Goal: Transaction & Acquisition: Book appointment/travel/reservation

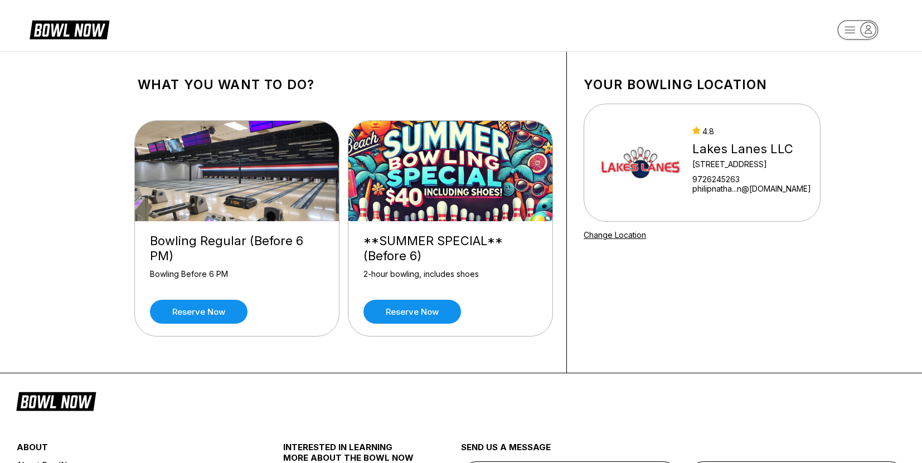
click at [426, 196] on img at bounding box center [450, 171] width 205 height 100
click at [426, 314] on link "Reserve now" at bounding box center [412, 312] width 98 height 24
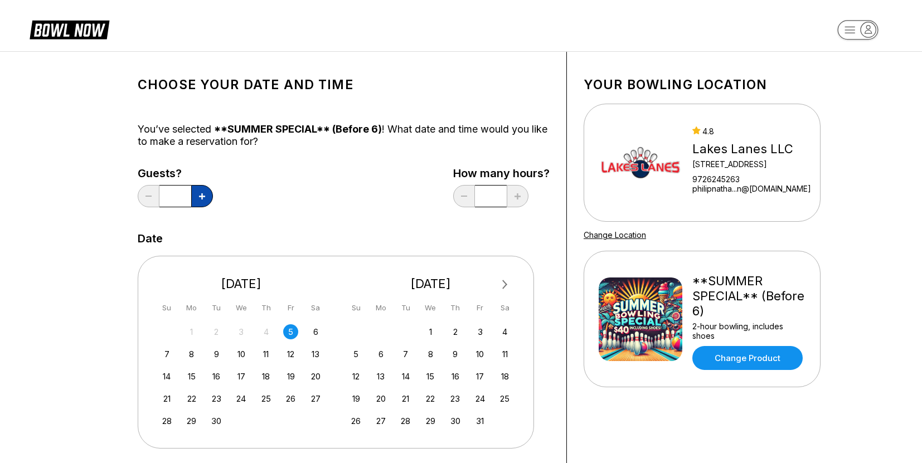
click at [197, 198] on button at bounding box center [202, 196] width 22 height 22
type input "*"
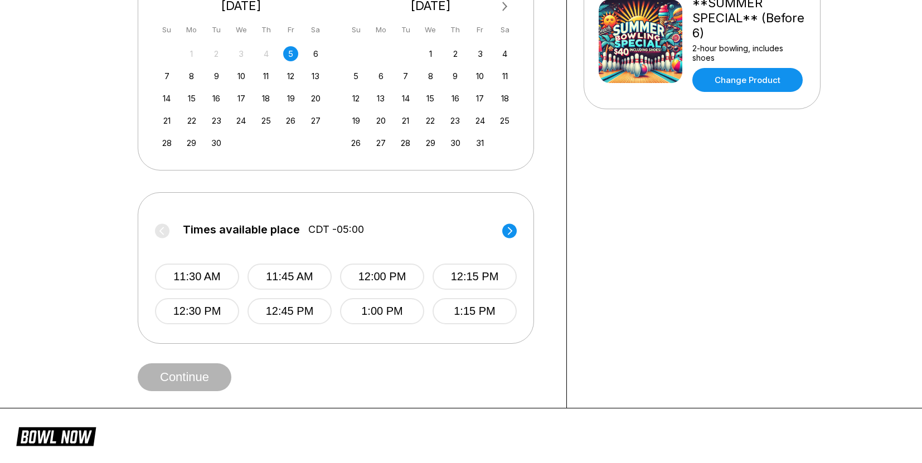
scroll to position [279, 0]
click at [507, 232] on circle at bounding box center [509, 230] width 14 height 14
click at [506, 230] on circle at bounding box center [509, 230] width 14 height 14
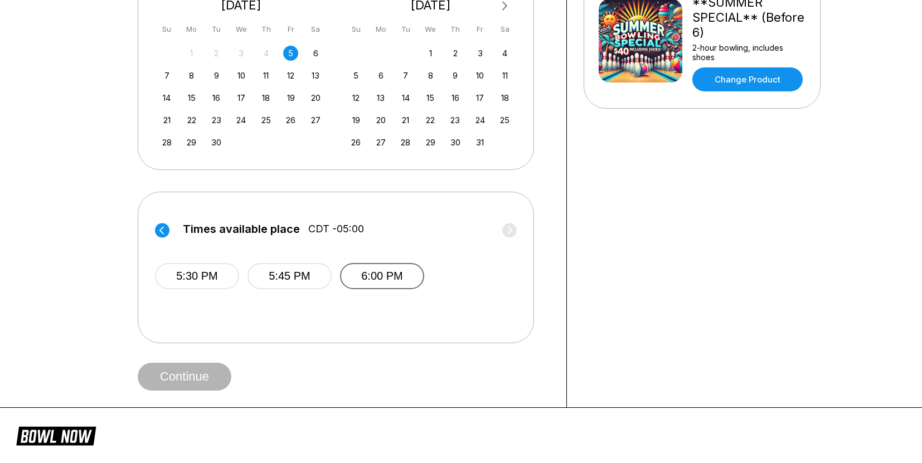
click at [395, 276] on button "6:00 PM" at bounding box center [382, 276] width 84 height 26
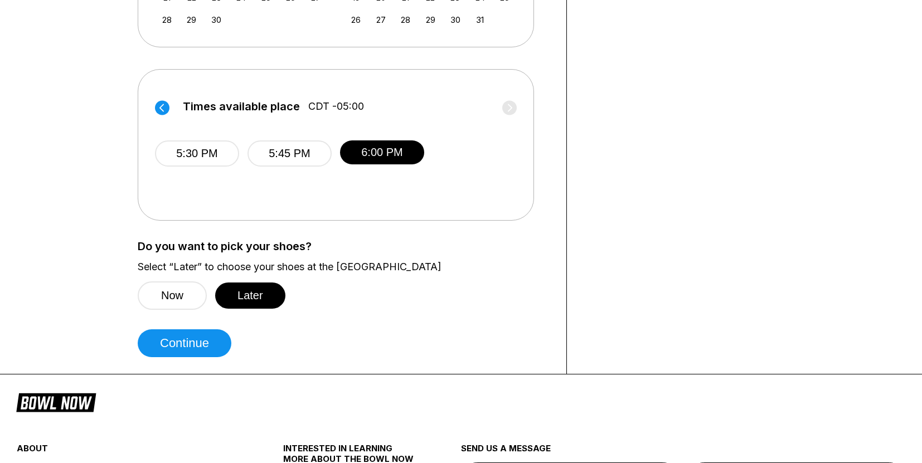
scroll to position [446, 0]
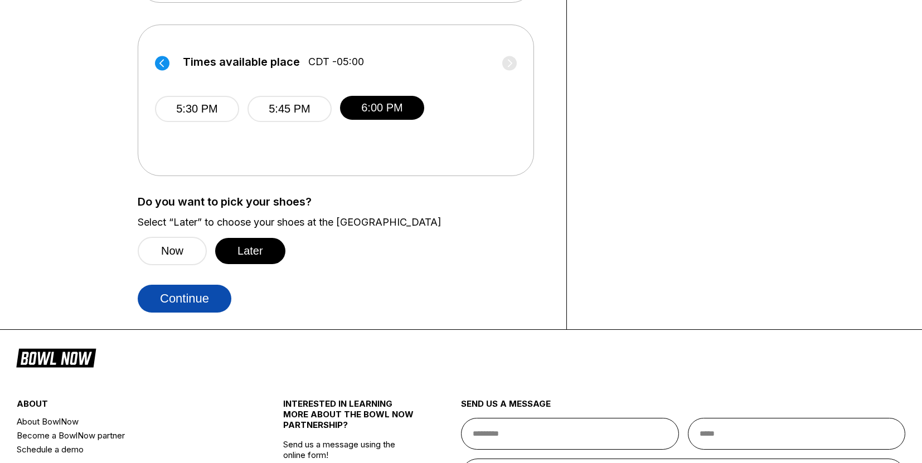
click at [195, 305] on button "Continue" at bounding box center [185, 299] width 94 height 28
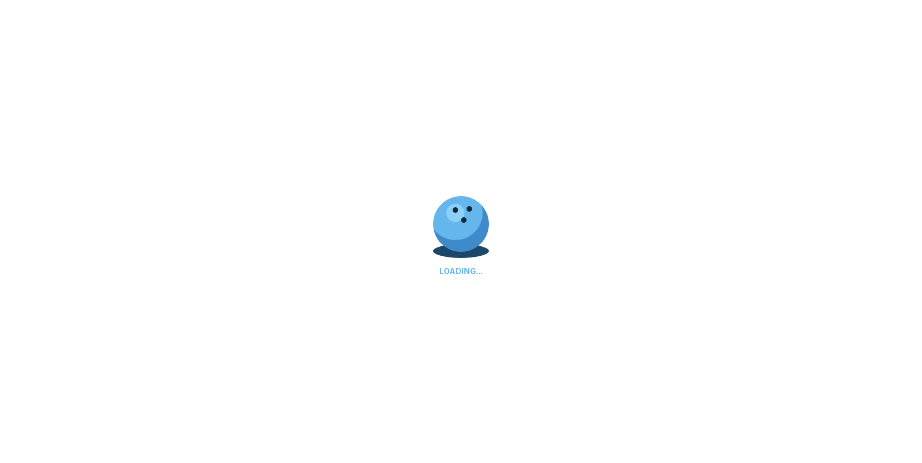
select select "**"
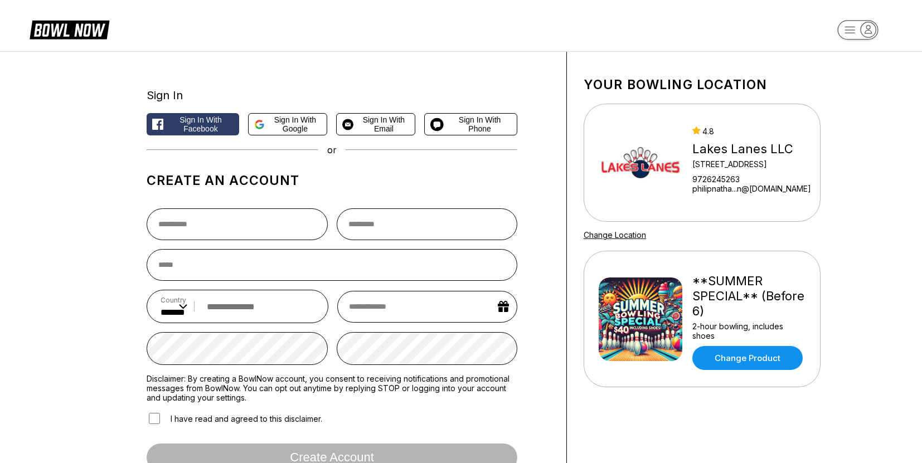
click at [197, 126] on span "Sign in with Facebook" at bounding box center [201, 124] width 66 height 18
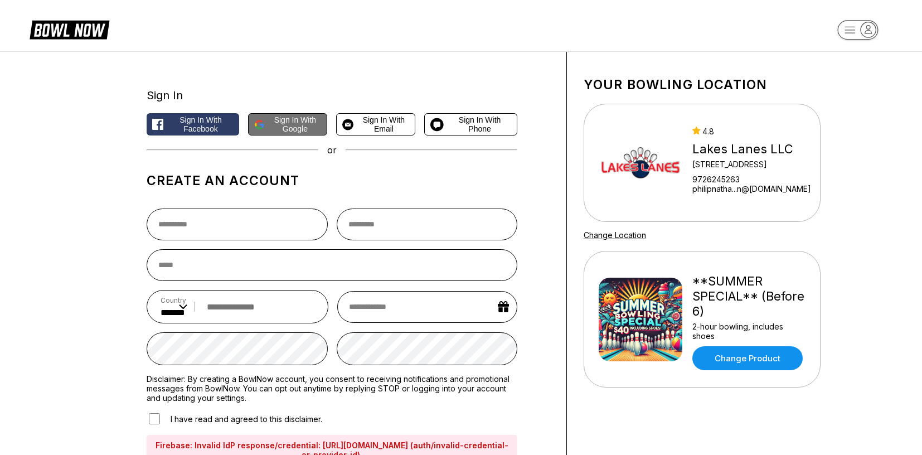
click at [288, 121] on span "Sign in with Google" at bounding box center [295, 124] width 52 height 18
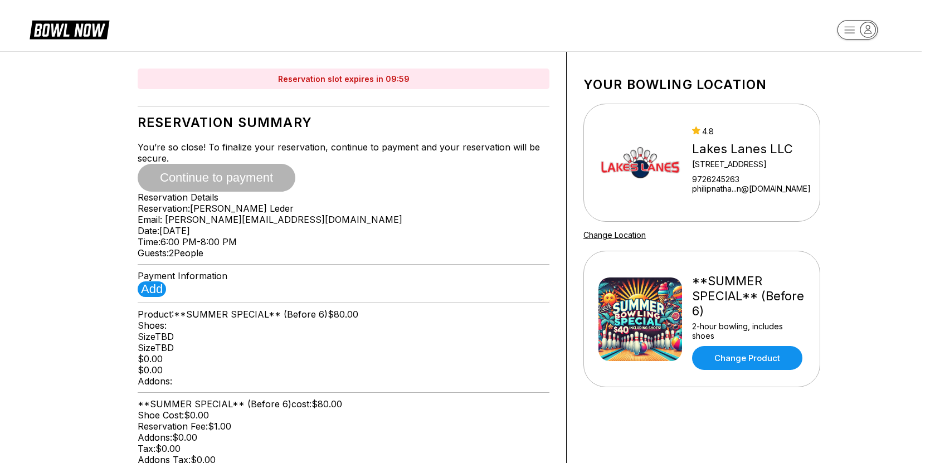
type input "**********"
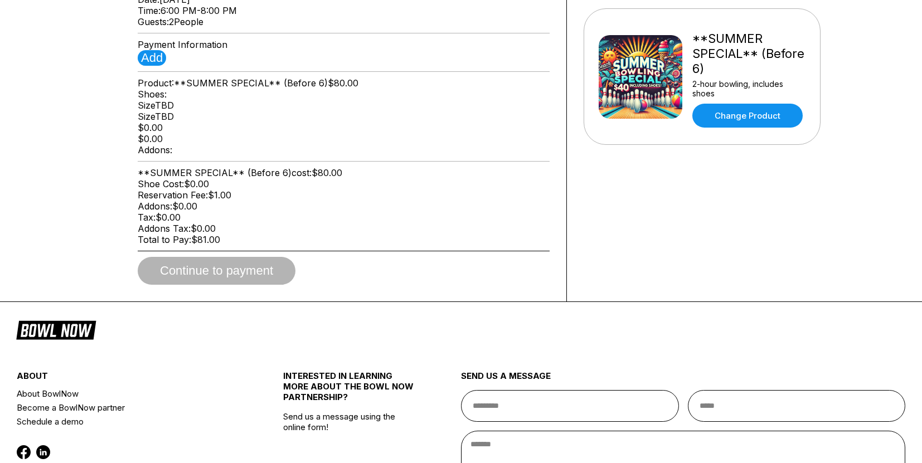
scroll to position [223, 0]
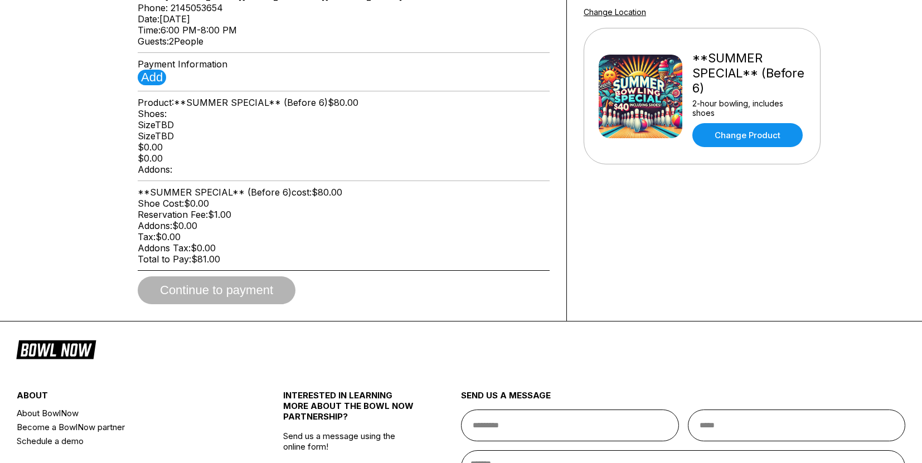
click at [637, 106] on img at bounding box center [641, 97] width 84 height 84
click at [754, 129] on link "Change Product" at bounding box center [747, 135] width 110 height 24
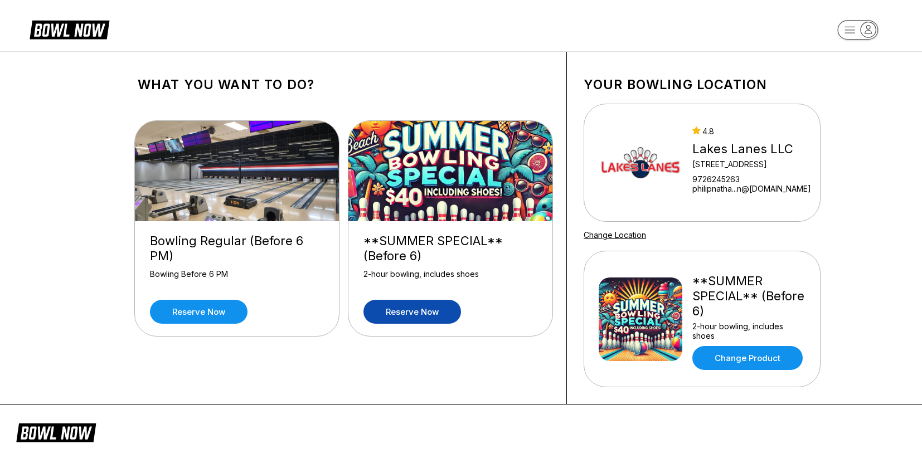
click at [466, 178] on img at bounding box center [450, 171] width 205 height 100
click at [430, 314] on link "Reserve now" at bounding box center [412, 312] width 98 height 24
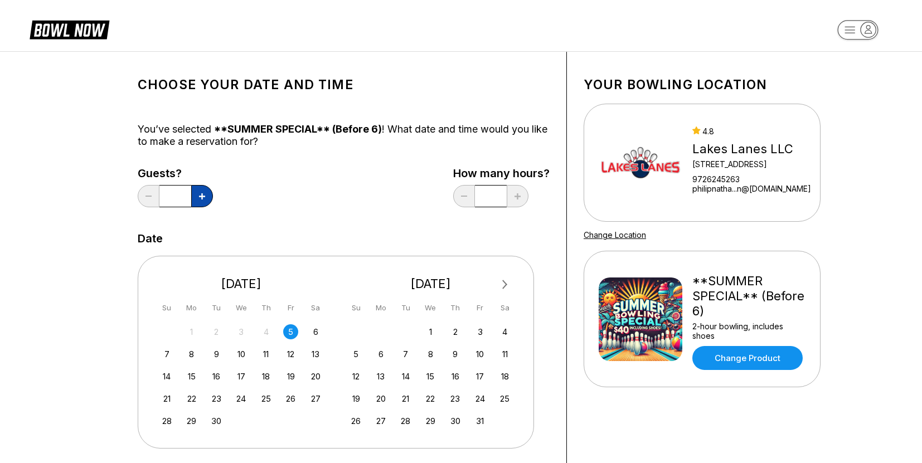
click at [203, 197] on icon at bounding box center [202, 196] width 6 height 6
type input "*"
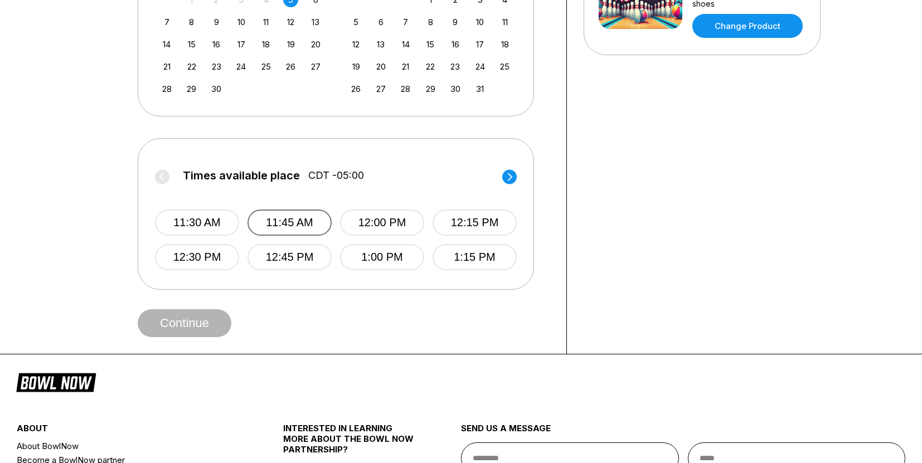
scroll to position [334, 0]
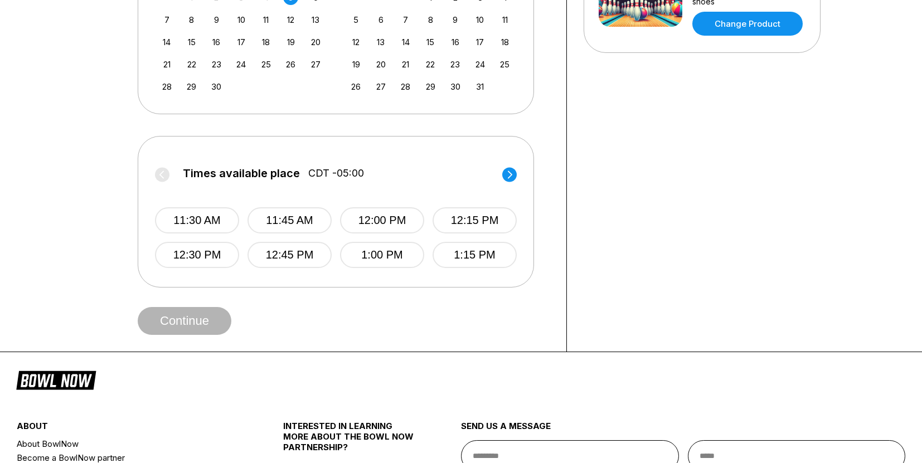
click at [508, 174] on circle at bounding box center [509, 174] width 14 height 14
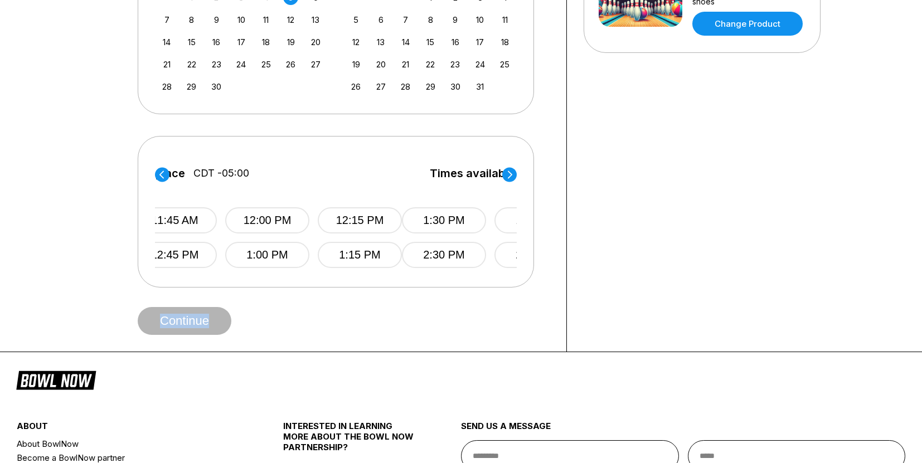
click at [508, 174] on circle at bounding box center [509, 174] width 14 height 14
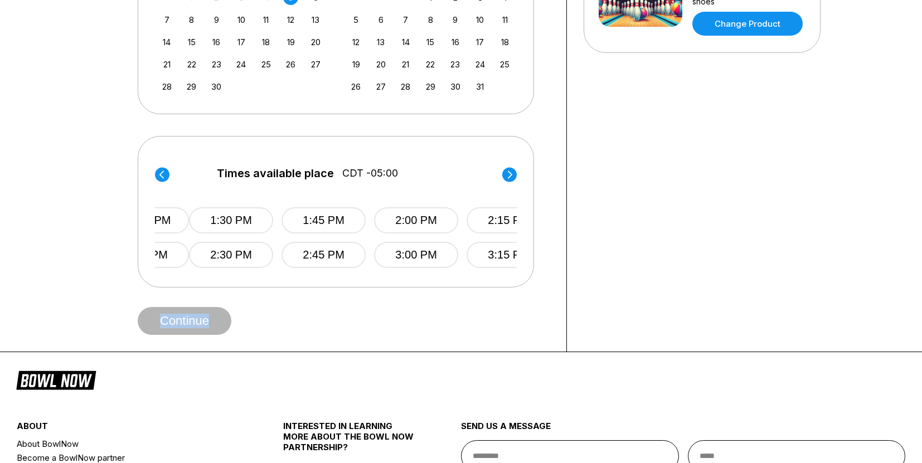
click at [508, 174] on circle at bounding box center [509, 174] width 14 height 14
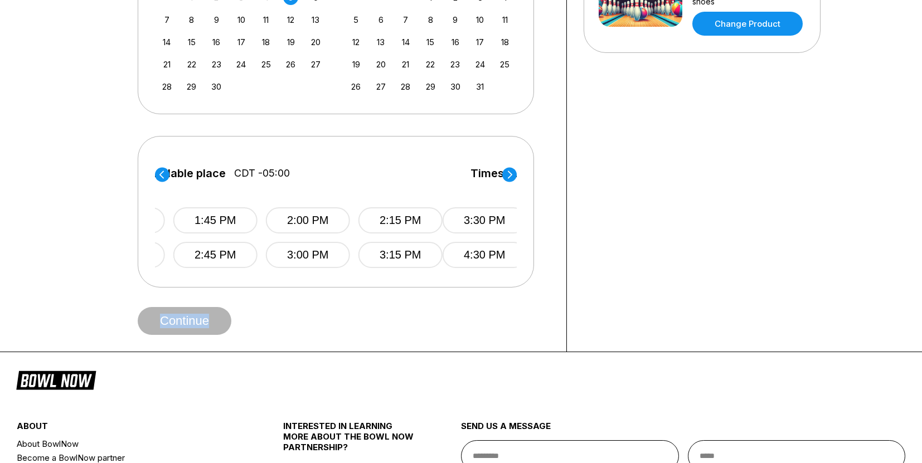
click at [508, 174] on circle at bounding box center [509, 174] width 14 height 14
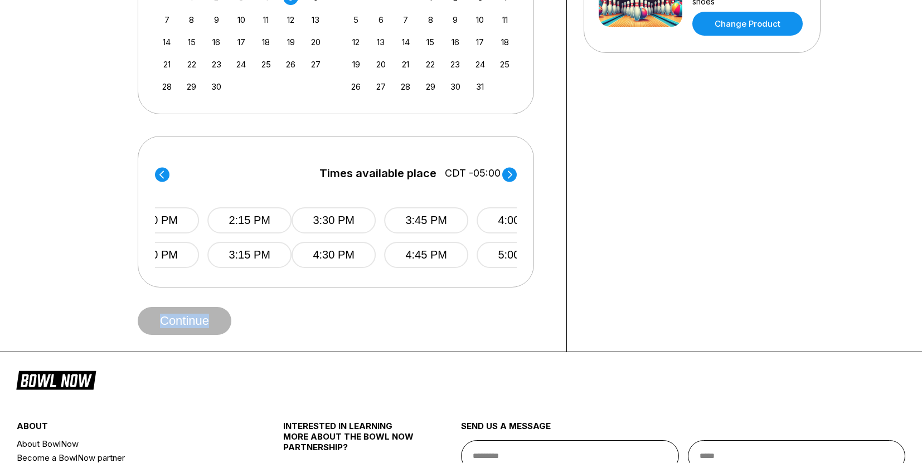
click at [508, 174] on circle at bounding box center [509, 174] width 14 height 14
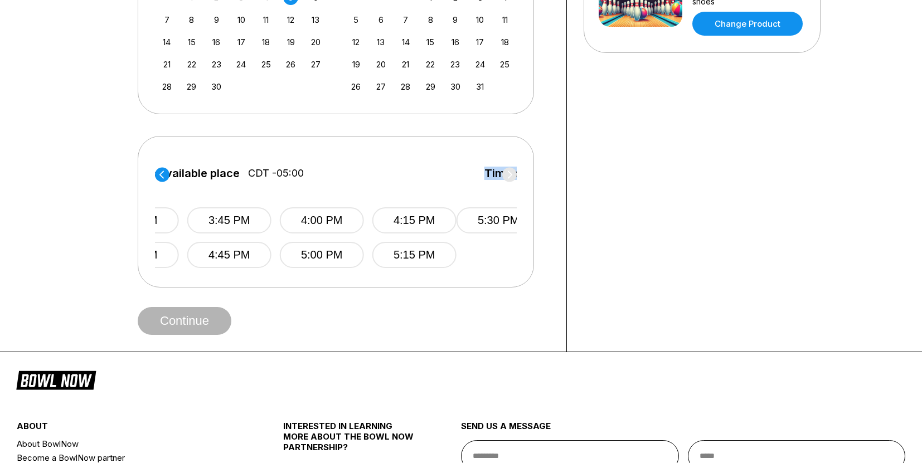
click at [508, 174] on span "Times available place" at bounding box center [542, 173] width 117 height 12
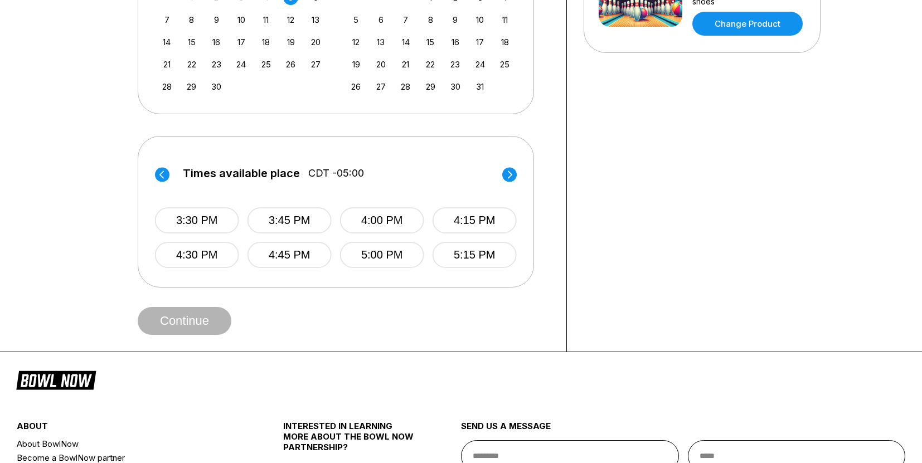
click at [508, 174] on circle at bounding box center [509, 174] width 14 height 14
click at [210, 225] on button "5:30 PM" at bounding box center [197, 220] width 84 height 26
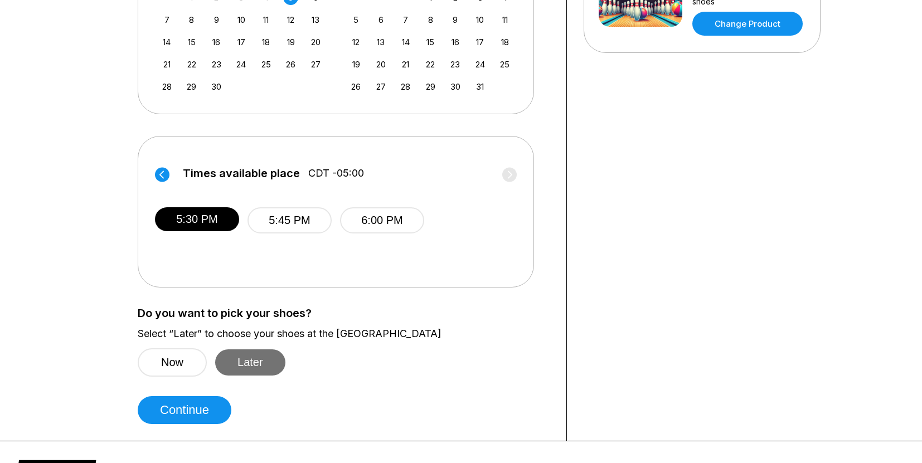
click at [262, 362] on button "Later" at bounding box center [250, 363] width 70 height 26
click at [201, 414] on button "Continue" at bounding box center [185, 410] width 94 height 28
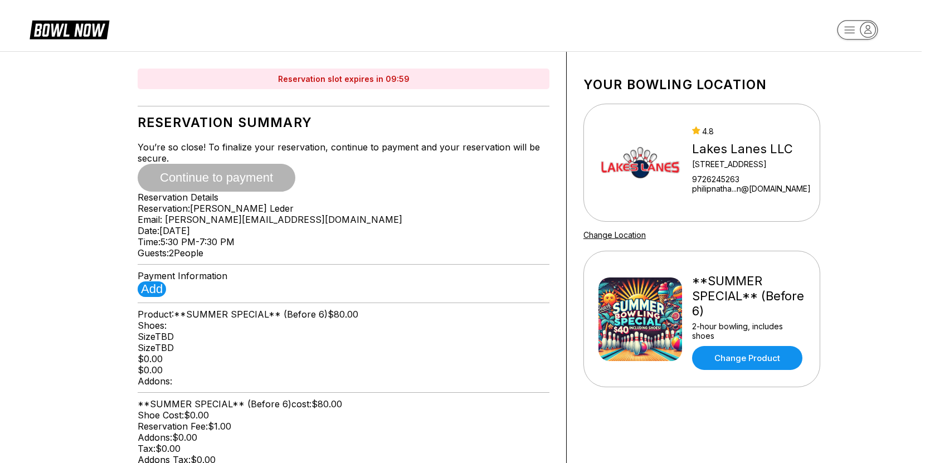
type input "**********"
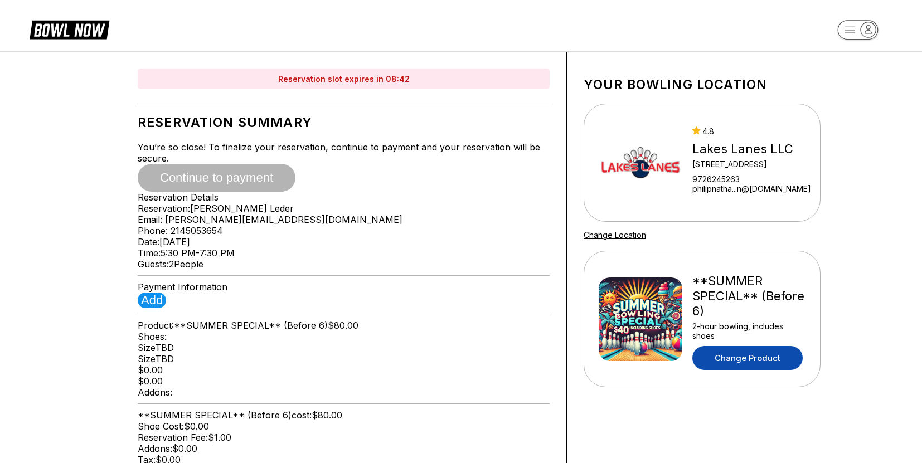
click at [742, 352] on link "Change Product" at bounding box center [747, 358] width 110 height 24
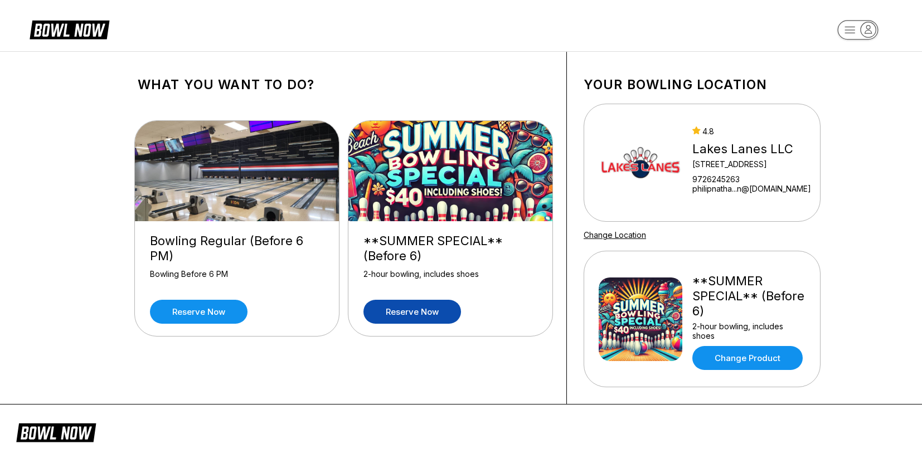
click at [425, 172] on img at bounding box center [450, 171] width 205 height 100
click at [198, 311] on link "Reserve now" at bounding box center [199, 312] width 98 height 24
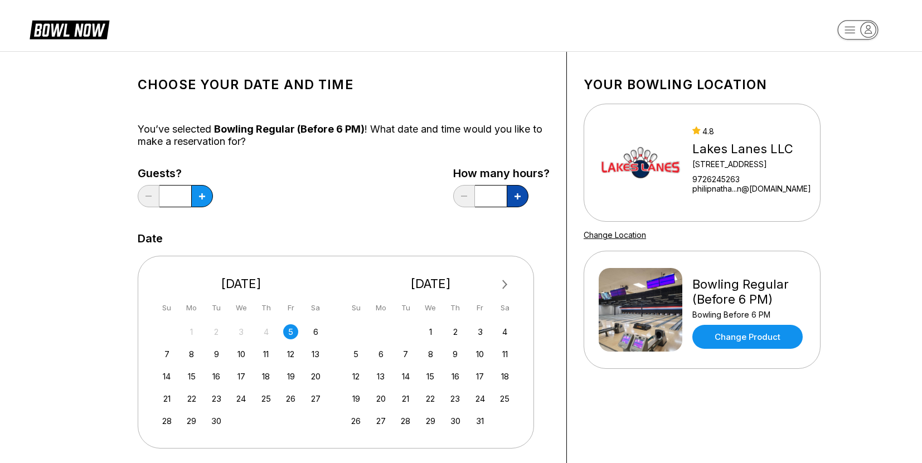
click at [521, 197] on button at bounding box center [518, 196] width 22 height 22
click at [522, 196] on button at bounding box center [518, 196] width 22 height 22
click at [521, 196] on button at bounding box center [518, 196] width 22 height 22
click at [521, 197] on button at bounding box center [518, 196] width 22 height 22
type input "*"
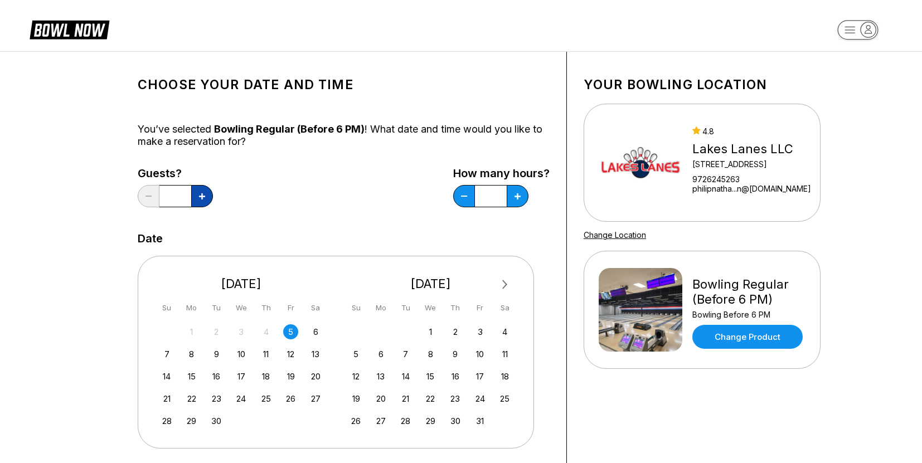
click at [201, 200] on button at bounding box center [202, 196] width 22 height 22
type input "*"
click at [294, 197] on div "Guests? * How many hours? *" at bounding box center [344, 190] width 412 height 46
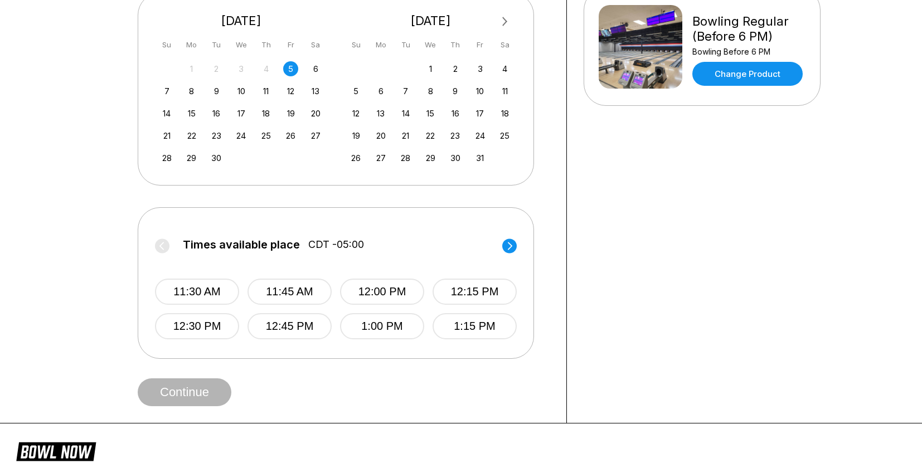
scroll to position [279, 0]
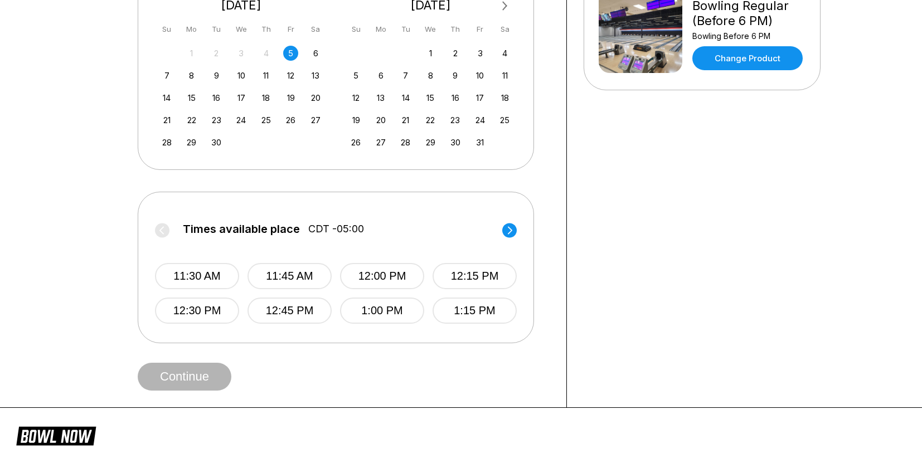
click at [503, 227] on icon at bounding box center [509, 230] width 14 height 15
click at [516, 227] on label "Times available place CDT -05:00" at bounding box center [336, 232] width 362 height 18
click at [513, 230] on label "Times available place CDT -05:00" at bounding box center [336, 232] width 362 height 18
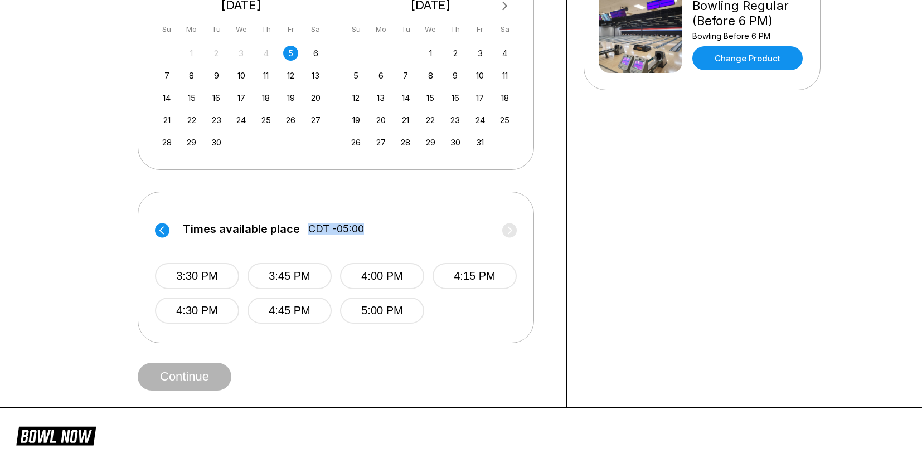
click at [512, 230] on label "Times available place CDT -05:00" at bounding box center [336, 232] width 362 height 18
click at [507, 234] on label "Times available place CDT -05:00" at bounding box center [336, 232] width 362 height 18
click at [368, 311] on button "5:00 PM" at bounding box center [382, 311] width 84 height 26
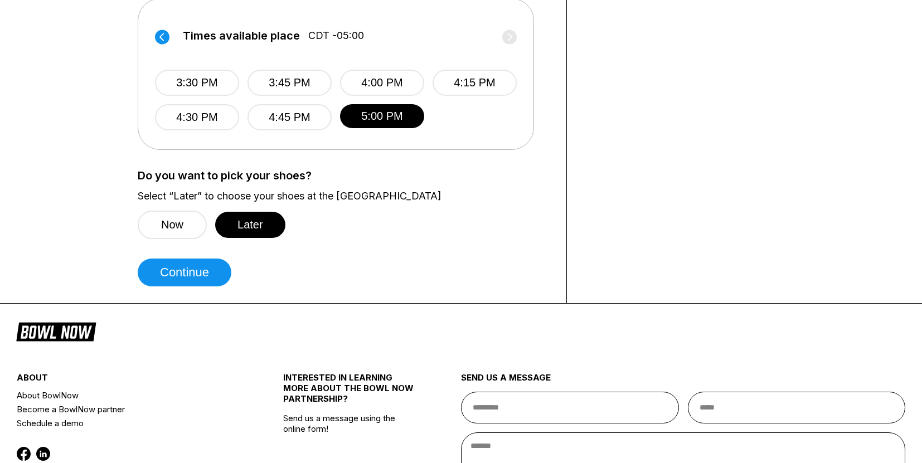
scroll to position [502, 0]
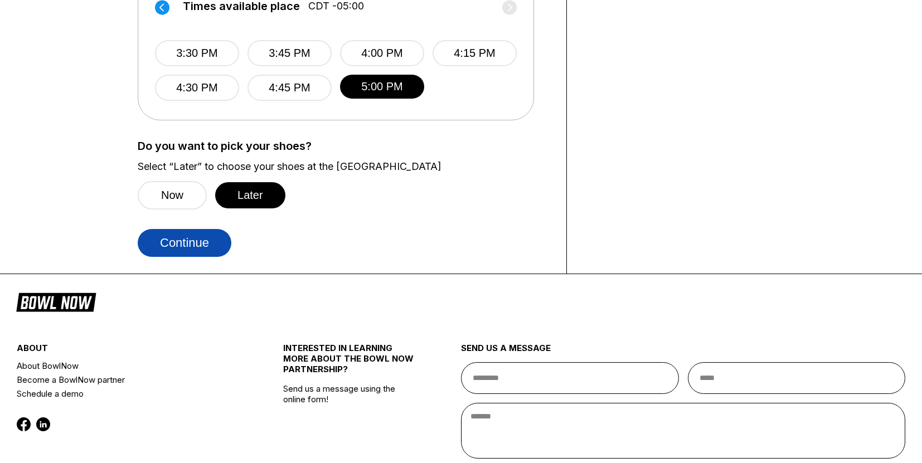
click at [209, 247] on button "Continue" at bounding box center [185, 243] width 94 height 28
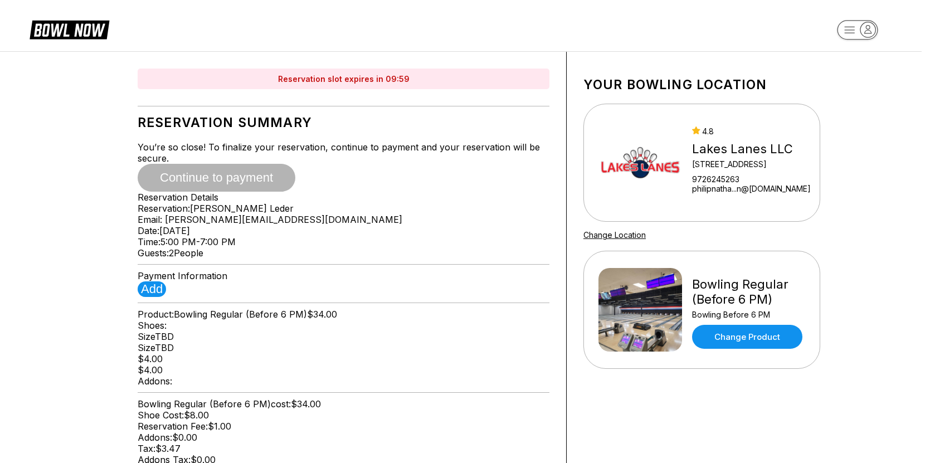
type input "**********"
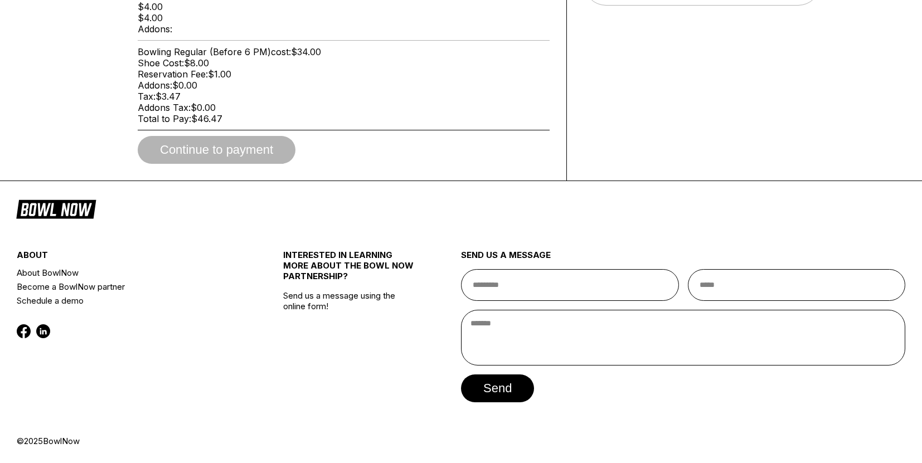
scroll to position [446, 0]
